Goal: Task Accomplishment & Management: Manage account settings

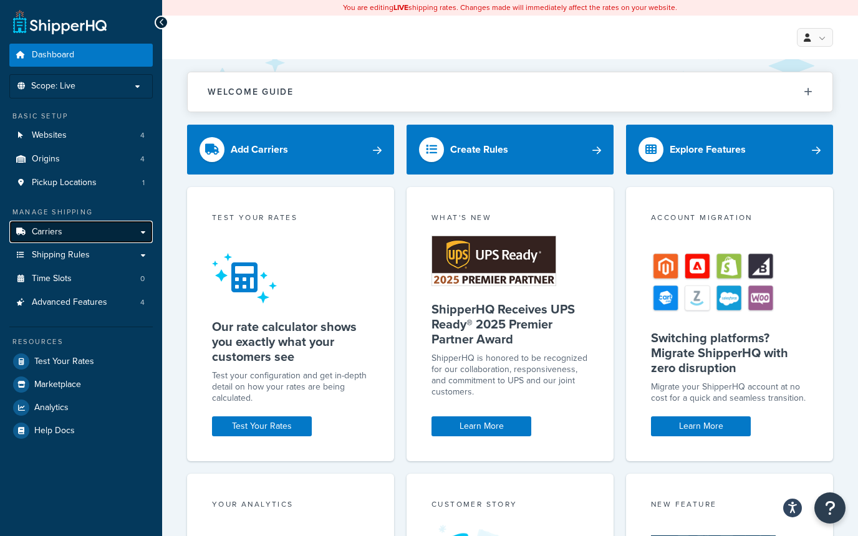
click at [66, 236] on link "Carriers" at bounding box center [80, 232] width 143 height 23
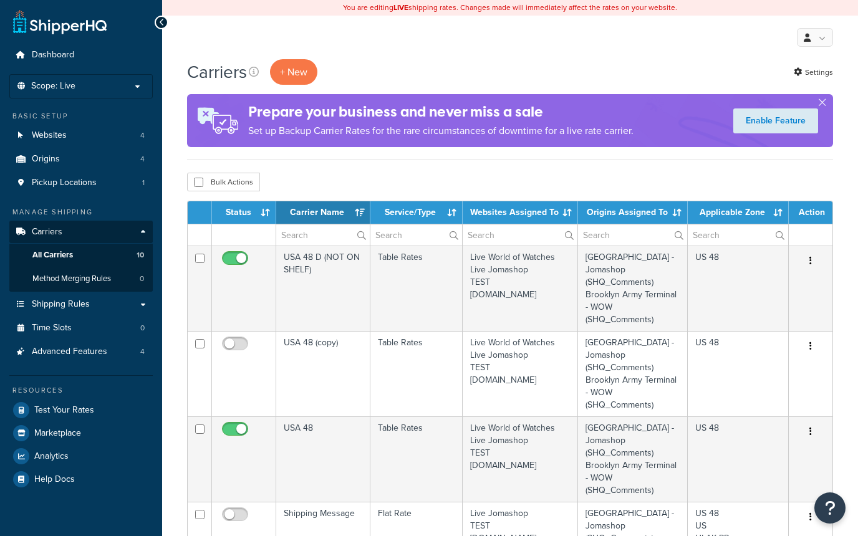
select select "15"
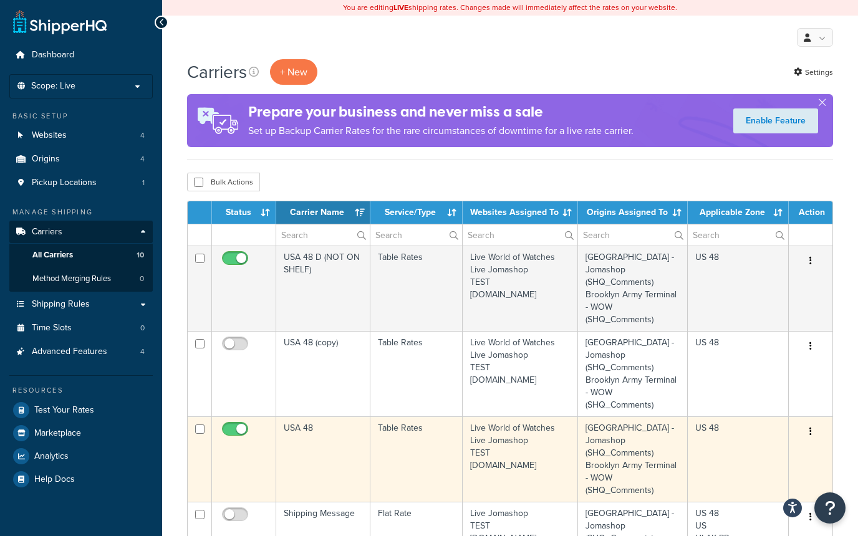
click at [810, 431] on icon "button" at bounding box center [810, 431] width 2 height 9
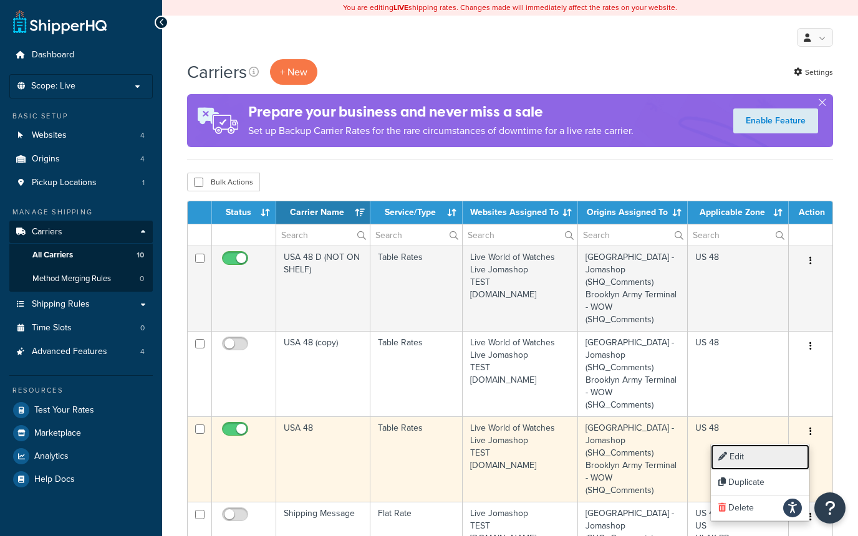
click at [764, 451] on link "Edit" at bounding box center [760, 457] width 98 height 26
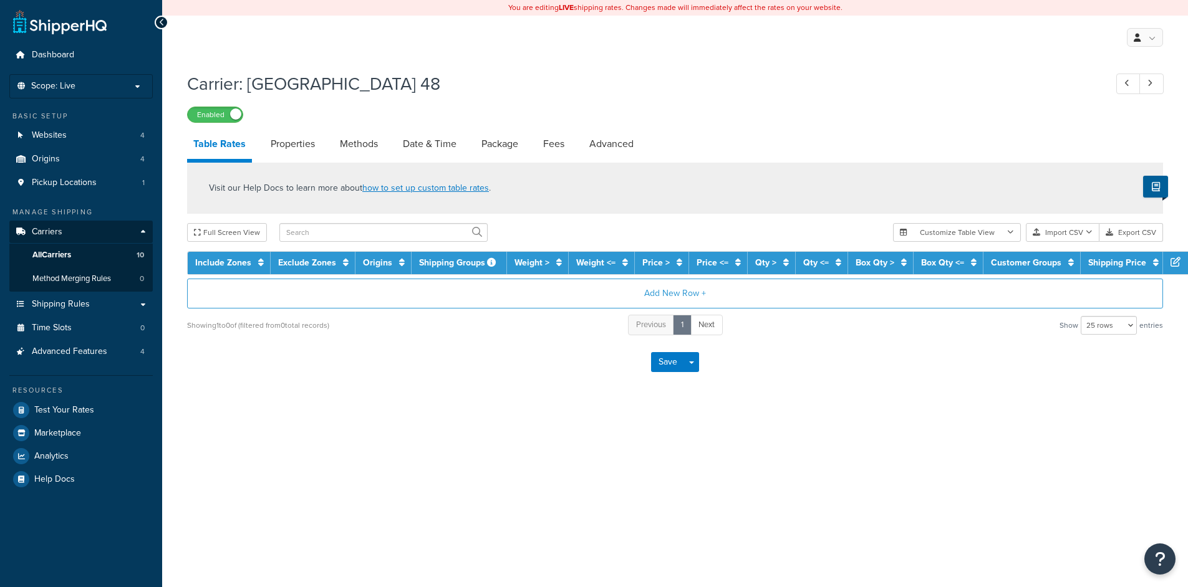
select select "25"
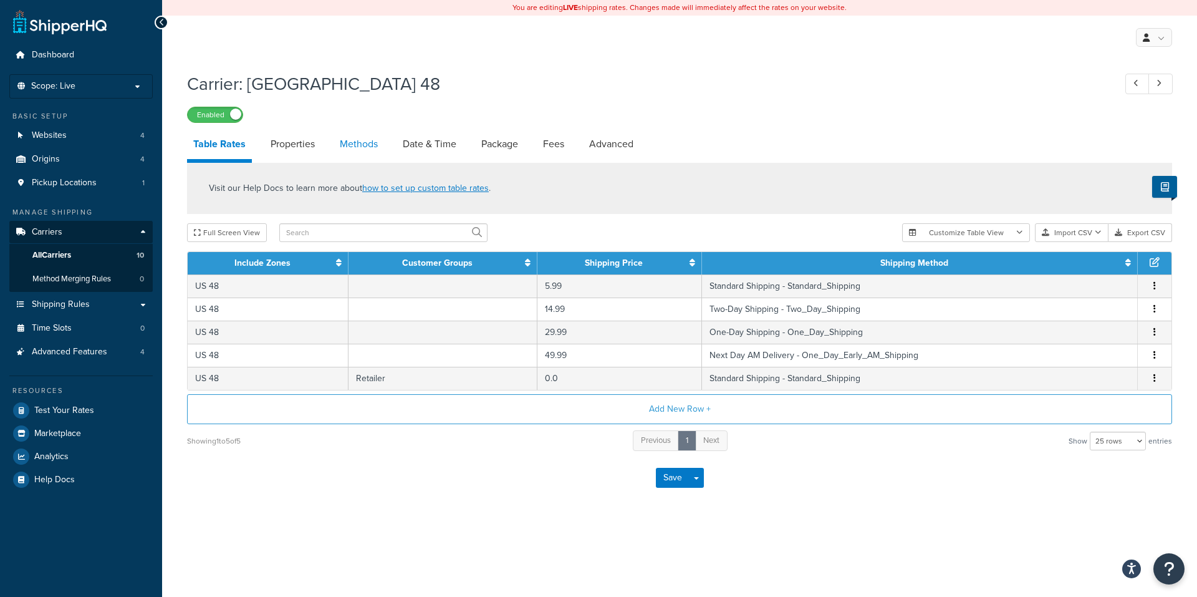
click at [359, 147] on link "Methods" at bounding box center [359, 144] width 50 height 30
select select "25"
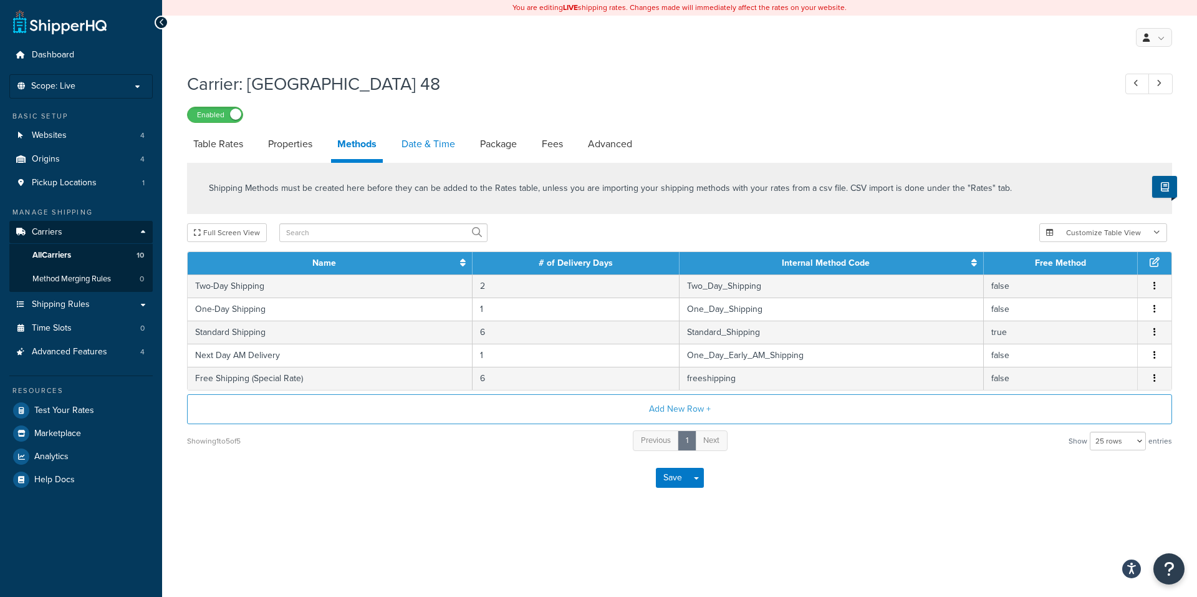
click at [413, 148] on link "Date & Time" at bounding box center [428, 144] width 66 height 30
select select "yMMMEd"
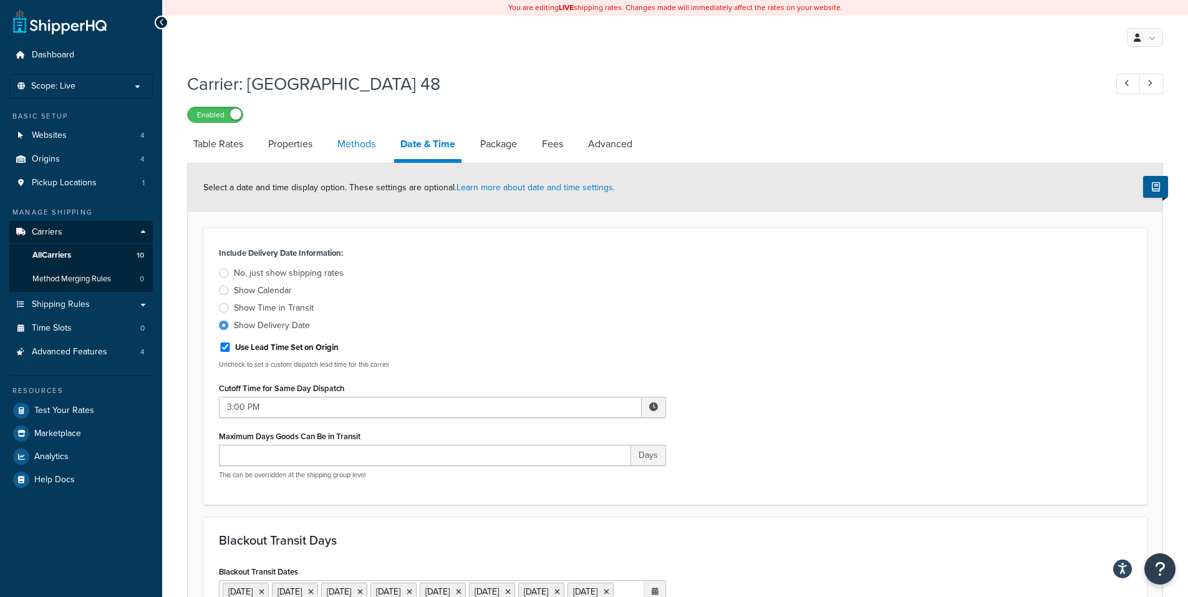
click at [379, 145] on link "Methods" at bounding box center [356, 144] width 50 height 30
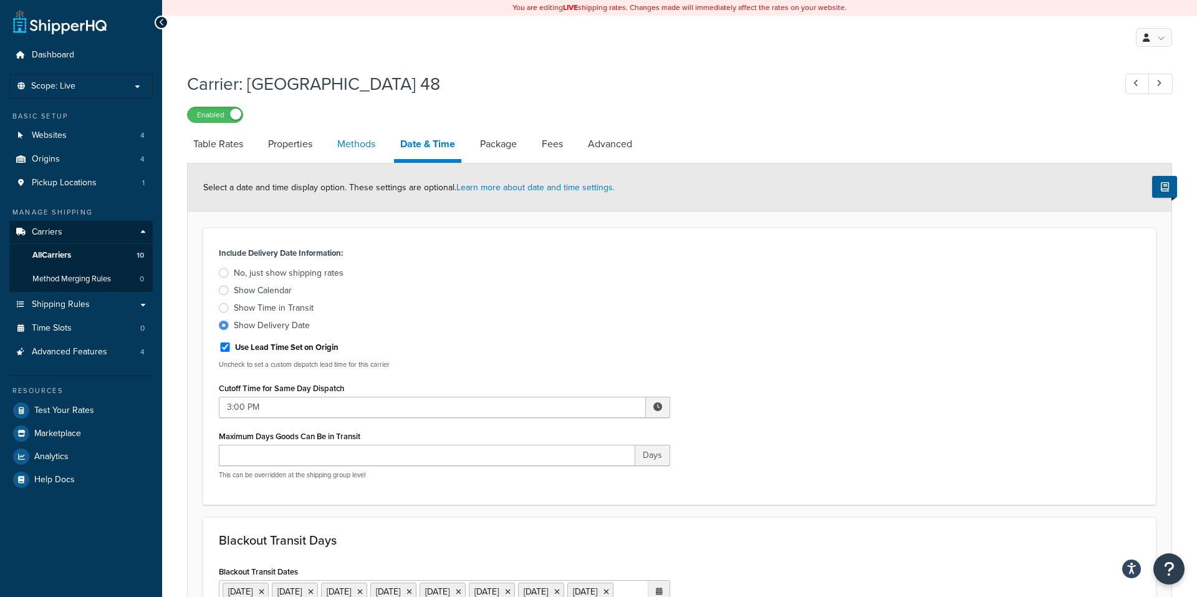
select select "25"
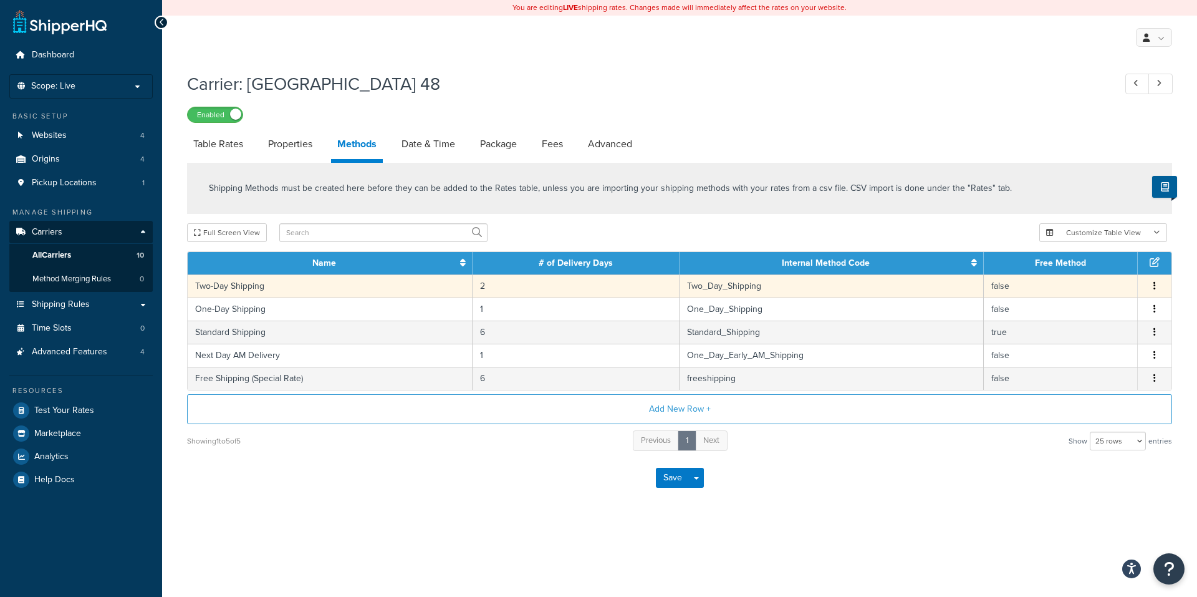
click at [1155, 287] on icon "button" at bounding box center [1154, 285] width 2 height 9
click at [1064, 279] on div "Edit" at bounding box center [1091, 275] width 89 height 26
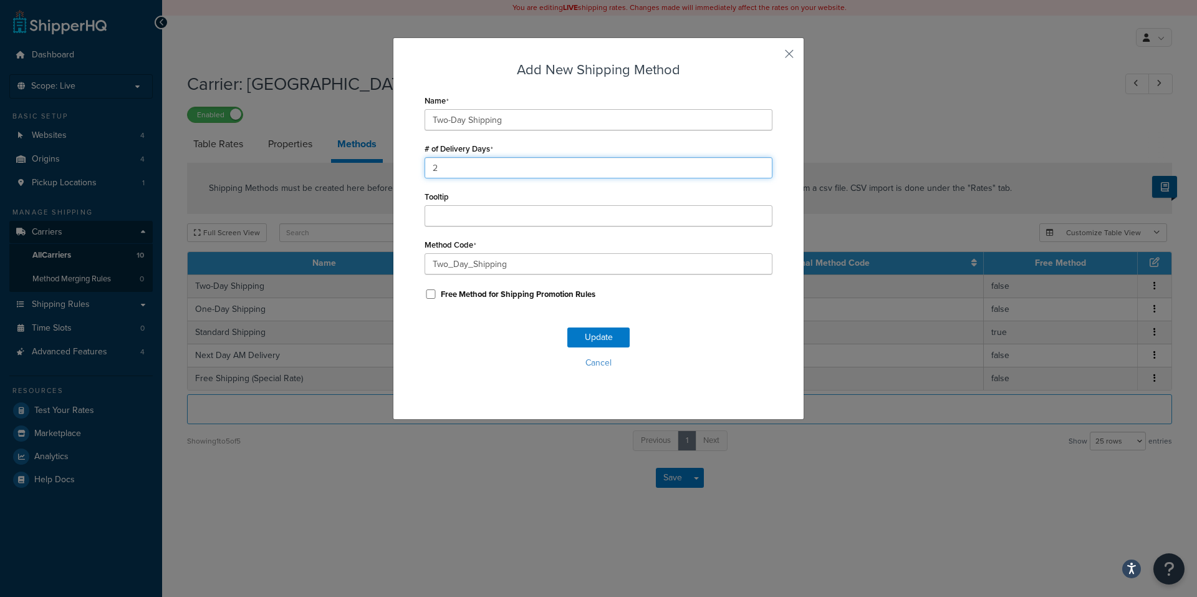
drag, startPoint x: 436, startPoint y: 160, endPoint x: 417, endPoint y: 163, distance: 19.0
click at [425, 162] on input "2" at bounding box center [599, 167] width 348 height 21
type input "3"
click at [576, 343] on button "Update" at bounding box center [598, 337] width 62 height 20
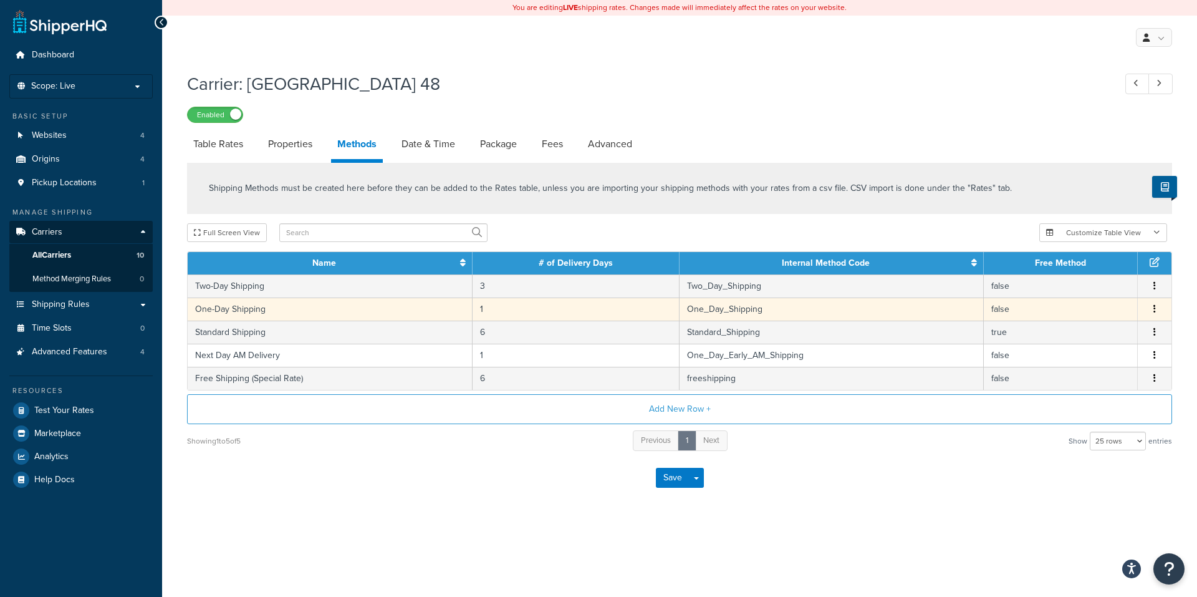
click at [1156, 309] on button "button" at bounding box center [1155, 309] width 10 height 14
drag, startPoint x: 1091, startPoint y: 302, endPoint x: 1072, endPoint y: 303, distance: 19.4
click at [1090, 302] on div "Edit" at bounding box center [1091, 299] width 89 height 26
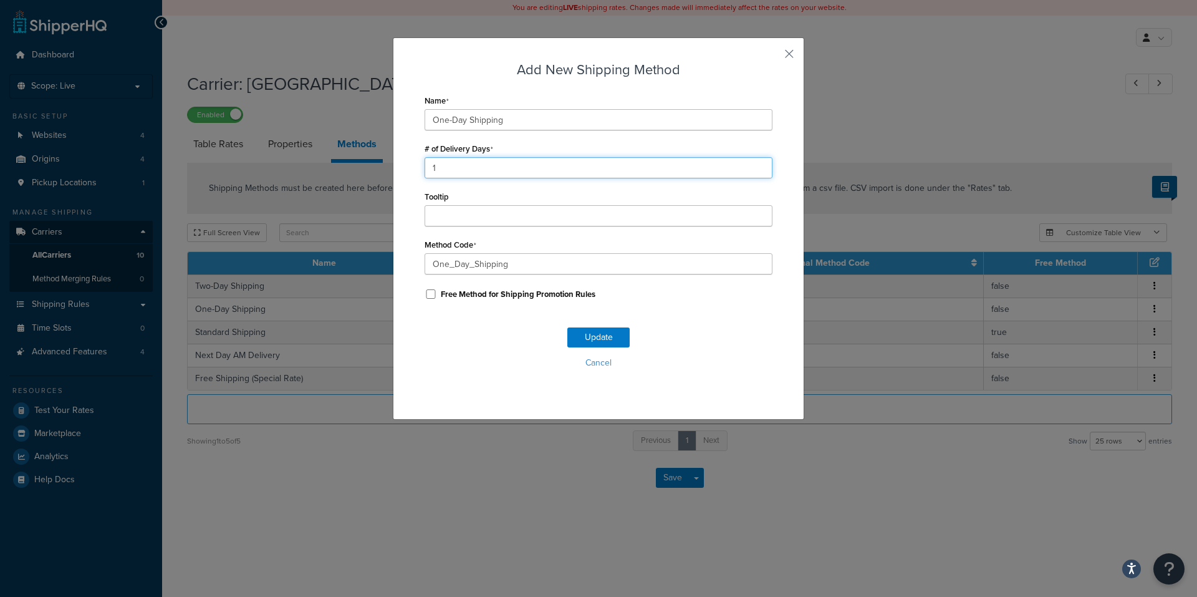
drag, startPoint x: 438, startPoint y: 169, endPoint x: 380, endPoint y: 170, distance: 58.0
click at [382, 169] on div "Add New Shipping Method Name One-Day Shipping # of Delivery Days 1 Tooltip Meth…" at bounding box center [598, 298] width 1197 height 597
type input "2"
click at [579, 336] on button "Update" at bounding box center [598, 337] width 62 height 20
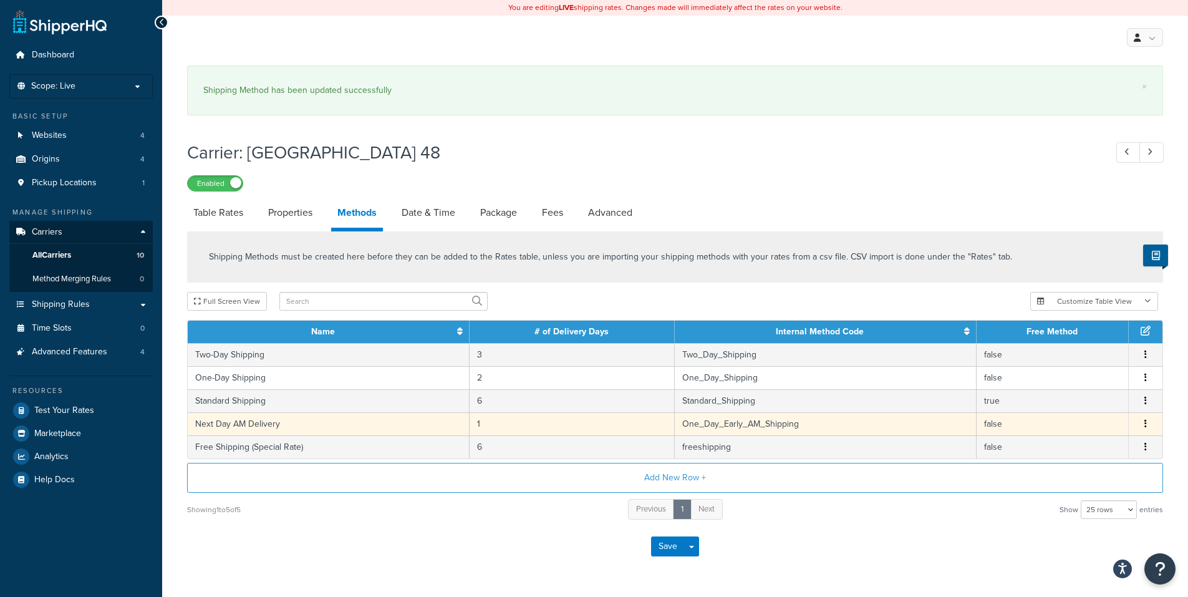
click at [1146, 425] on icon "button" at bounding box center [1145, 423] width 2 height 9
click at [1059, 405] on div "Edit" at bounding box center [1081, 413] width 89 height 26
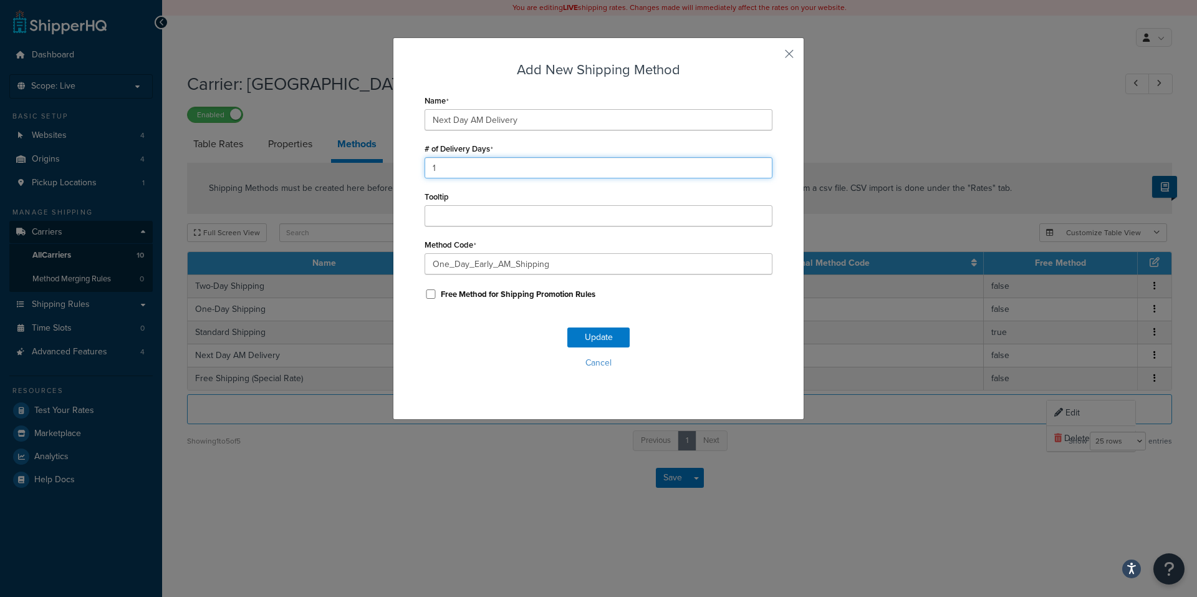
drag, startPoint x: 423, startPoint y: 166, endPoint x: 410, endPoint y: 166, distance: 13.7
click at [410, 166] on div "Add New Shipping Method Name Next Day AM Delivery # of Delivery Days 1 Tooltip …" at bounding box center [598, 228] width 411 height 382
type input "2"
click at [597, 336] on button "Update" at bounding box center [598, 337] width 62 height 20
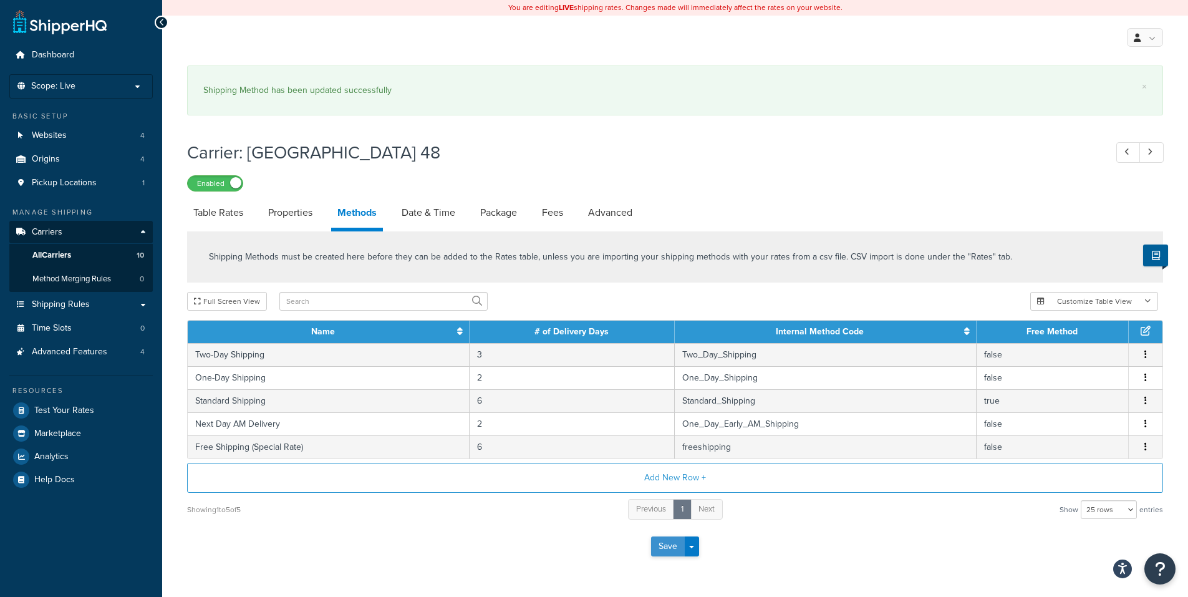
click at [665, 552] on button "Save" at bounding box center [668, 546] width 34 height 20
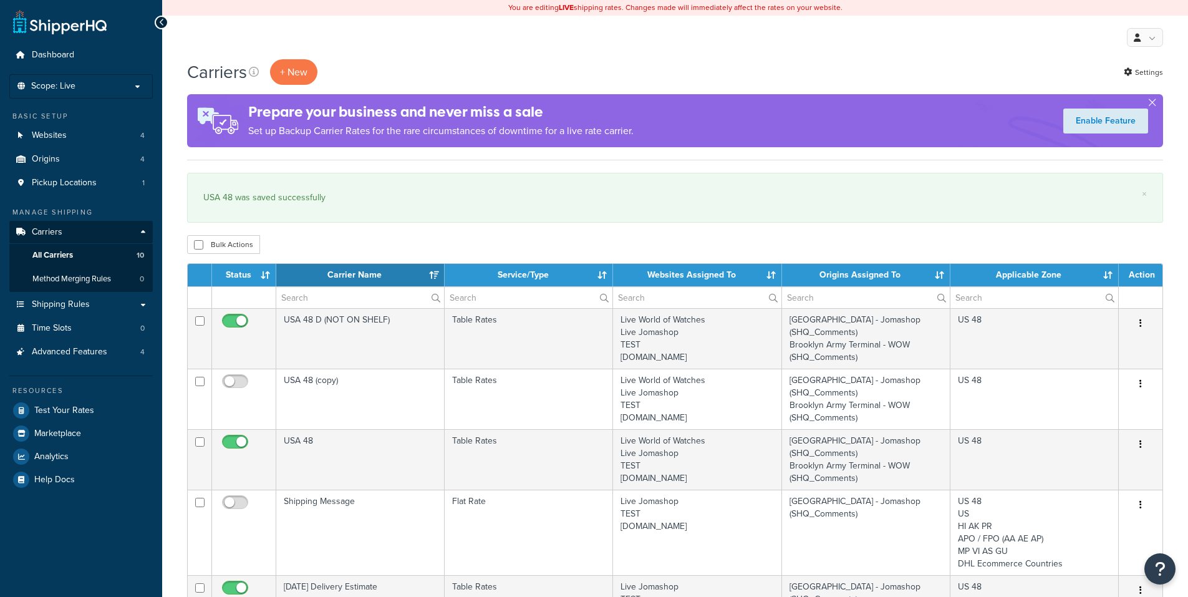
select select "15"
